Goal: Transaction & Acquisition: Purchase product/service

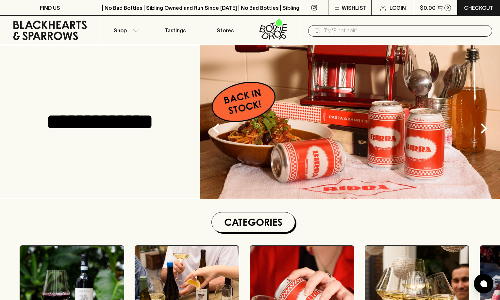
click at [389, 32] on input "text" at bounding box center [405, 31] width 163 height 10
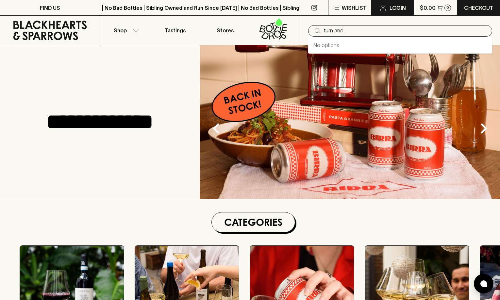
type input "turn and"
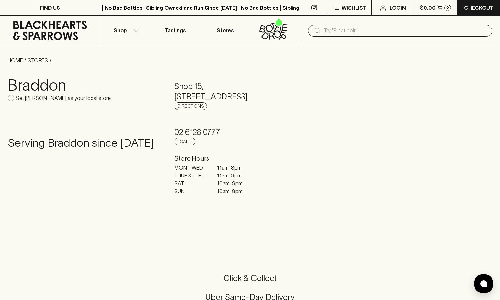
click at [365, 30] on input "text" at bounding box center [405, 31] width 163 height 10
click at [138, 30] on icon "button" at bounding box center [136, 30] width 7 height 3
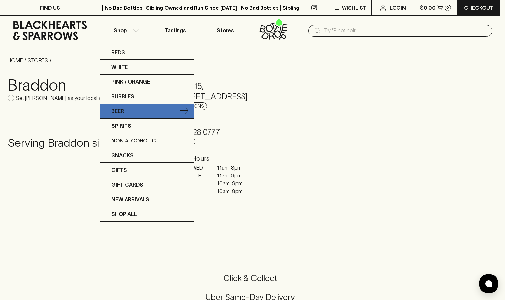
click at [119, 108] on p "Beer" at bounding box center [118, 111] width 12 height 8
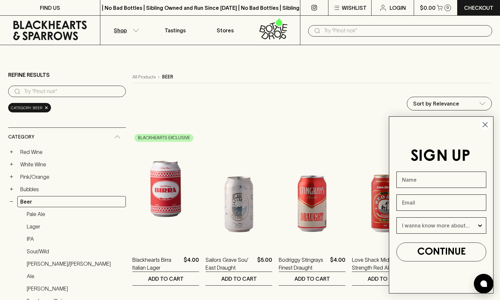
click at [488, 127] on circle "Close dialog" at bounding box center [485, 124] width 11 height 11
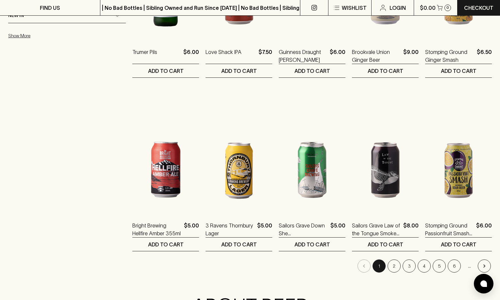
scroll to position [654, 0]
